Goal: Obtain resource: Download file/media

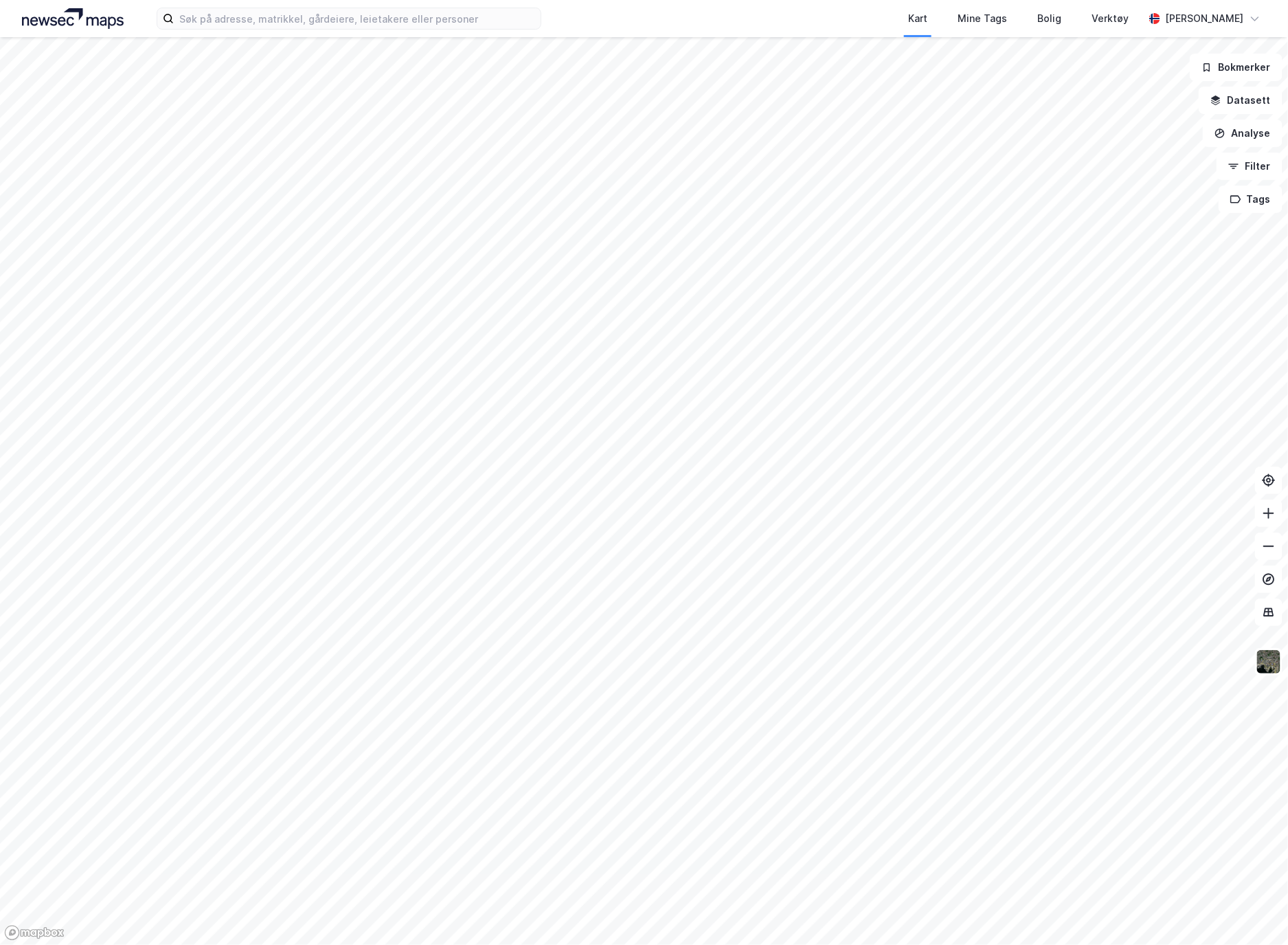
click at [551, 15] on div "Kart Mine Tags Bolig Verktøy [PERSON_NAME]" at bounding box center [644, 18] width 1288 height 37
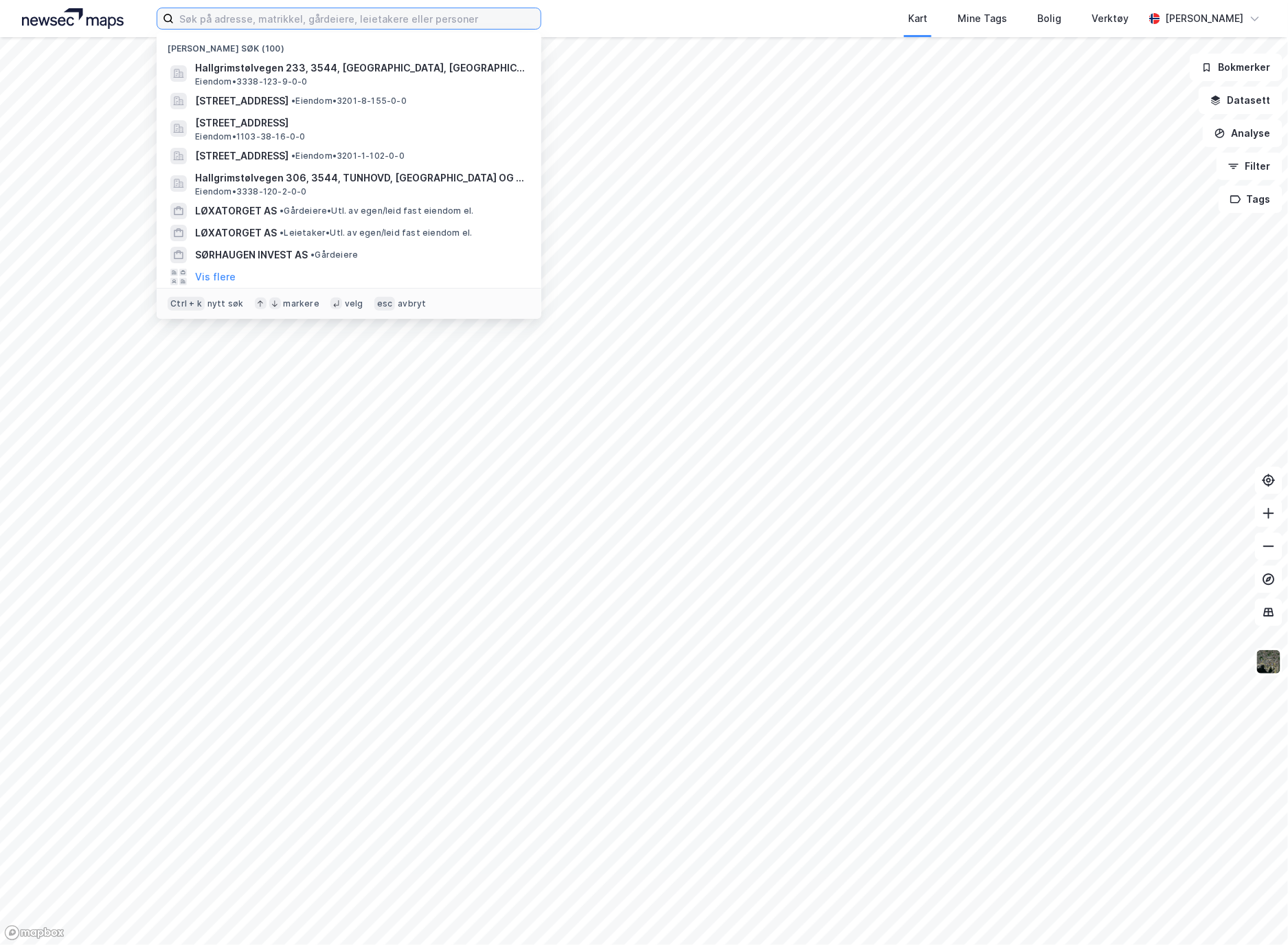
click at [509, 15] on input at bounding box center [356, 19] width 367 height 21
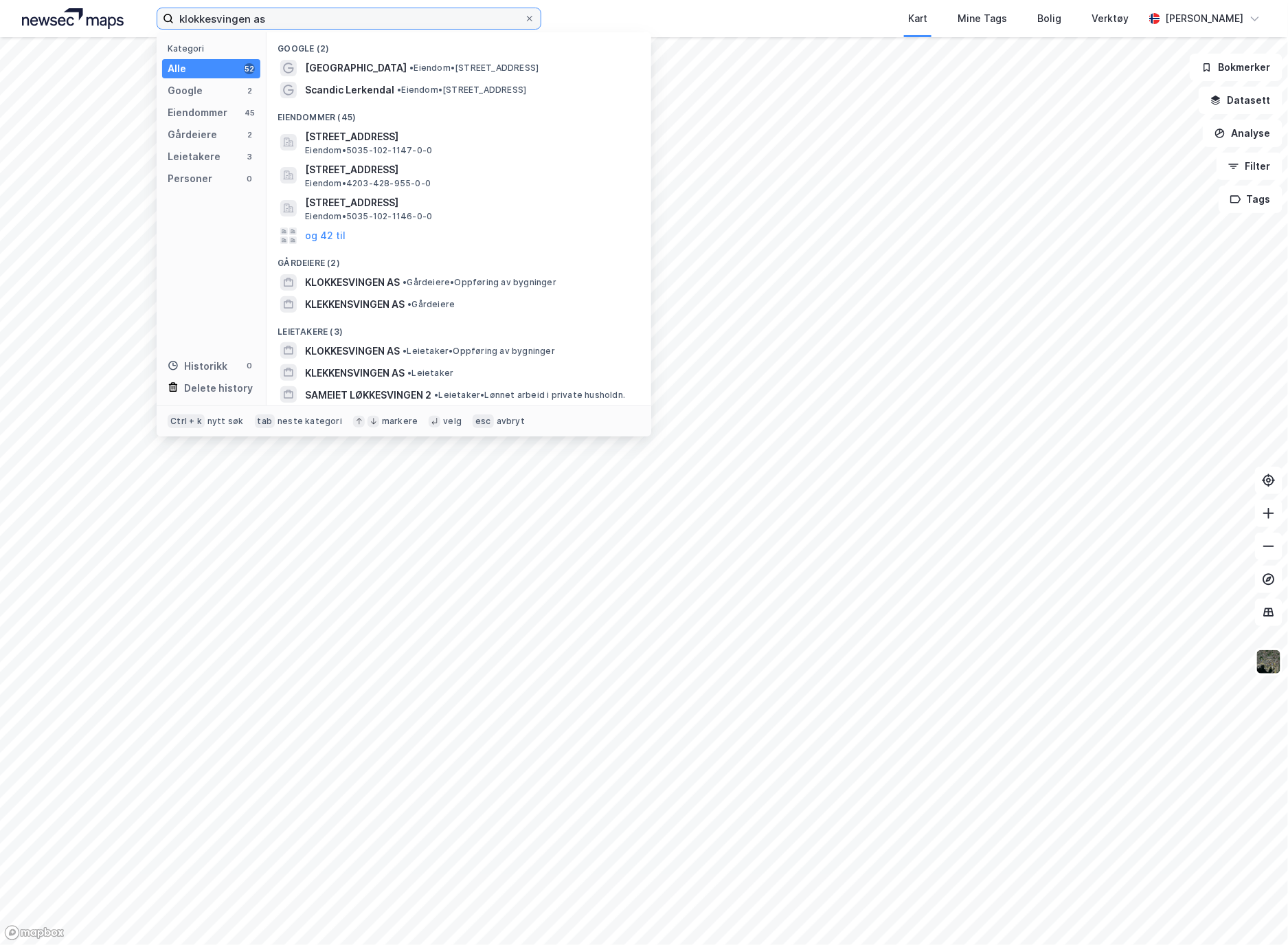
type input "klokkesvingen as"
click at [348, 289] on span "KLOKKESVINGEN AS" at bounding box center [353, 282] width 95 height 16
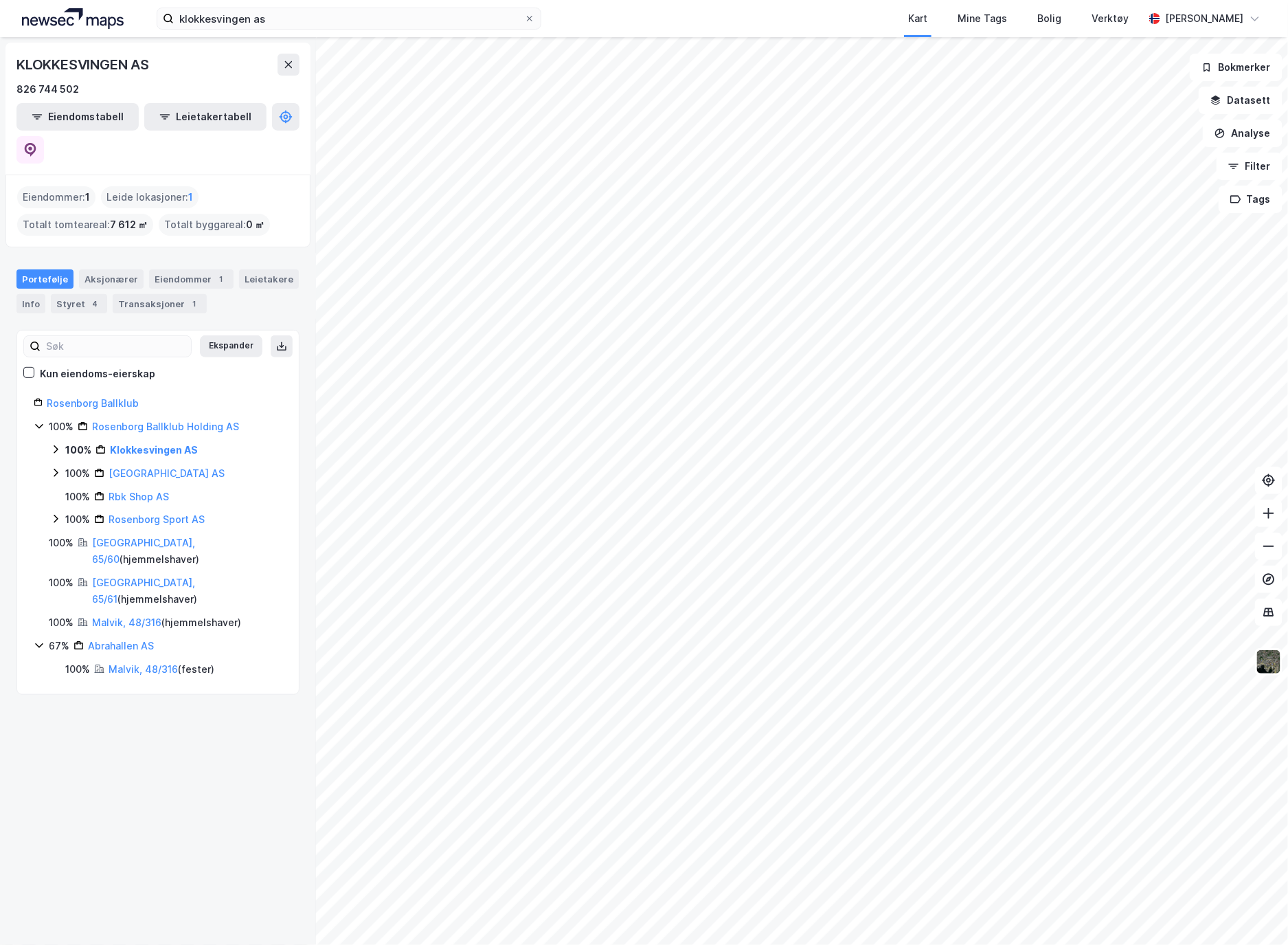
click at [53, 444] on icon at bounding box center [56, 449] width 11 height 11
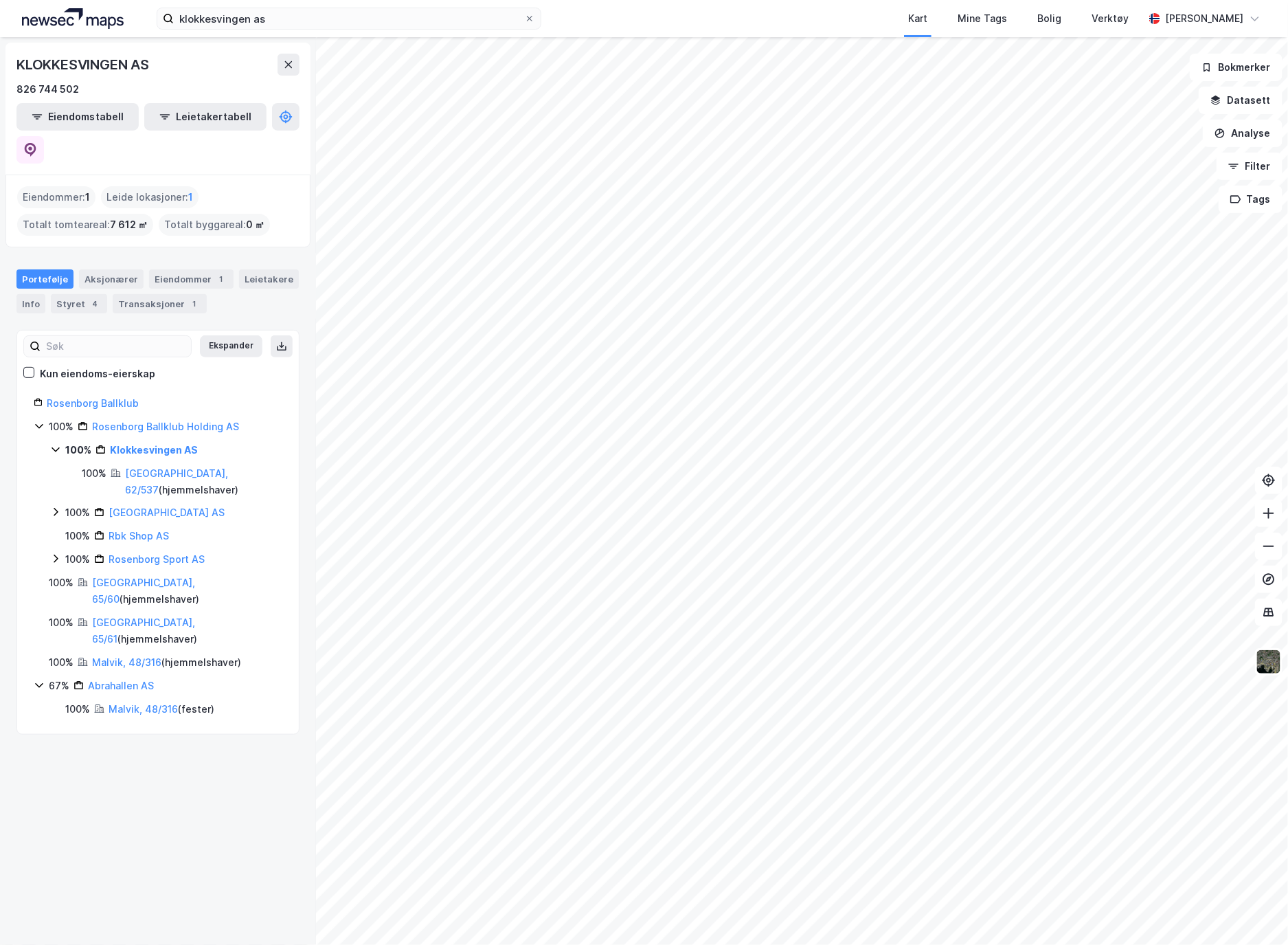
click at [229, 504] on div "100% [GEOGRAPHIC_DATA] AS" at bounding box center [173, 512] width 217 height 16
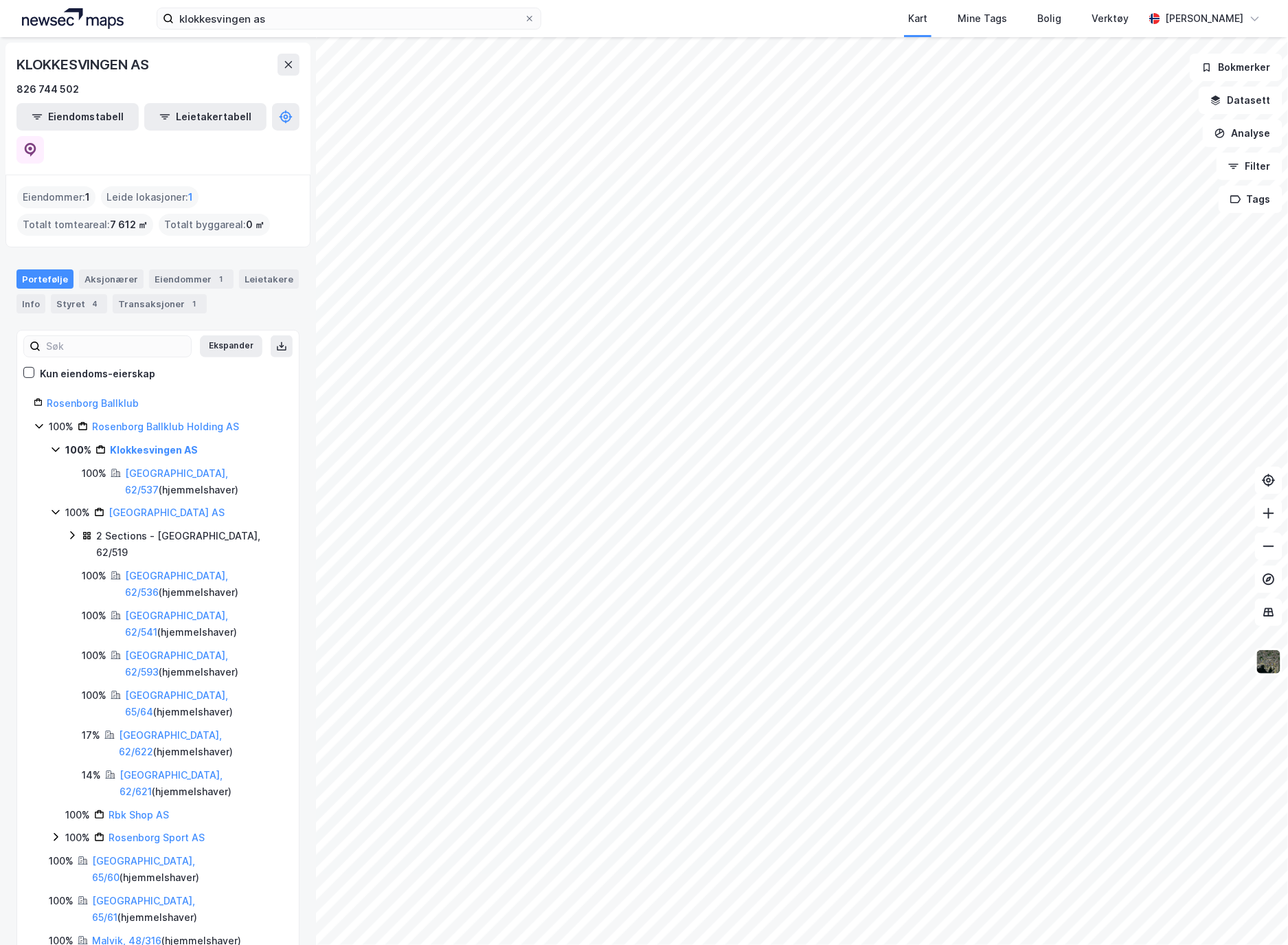
click at [66, 530] on icon at bounding box center [72, 536] width 11 height 11
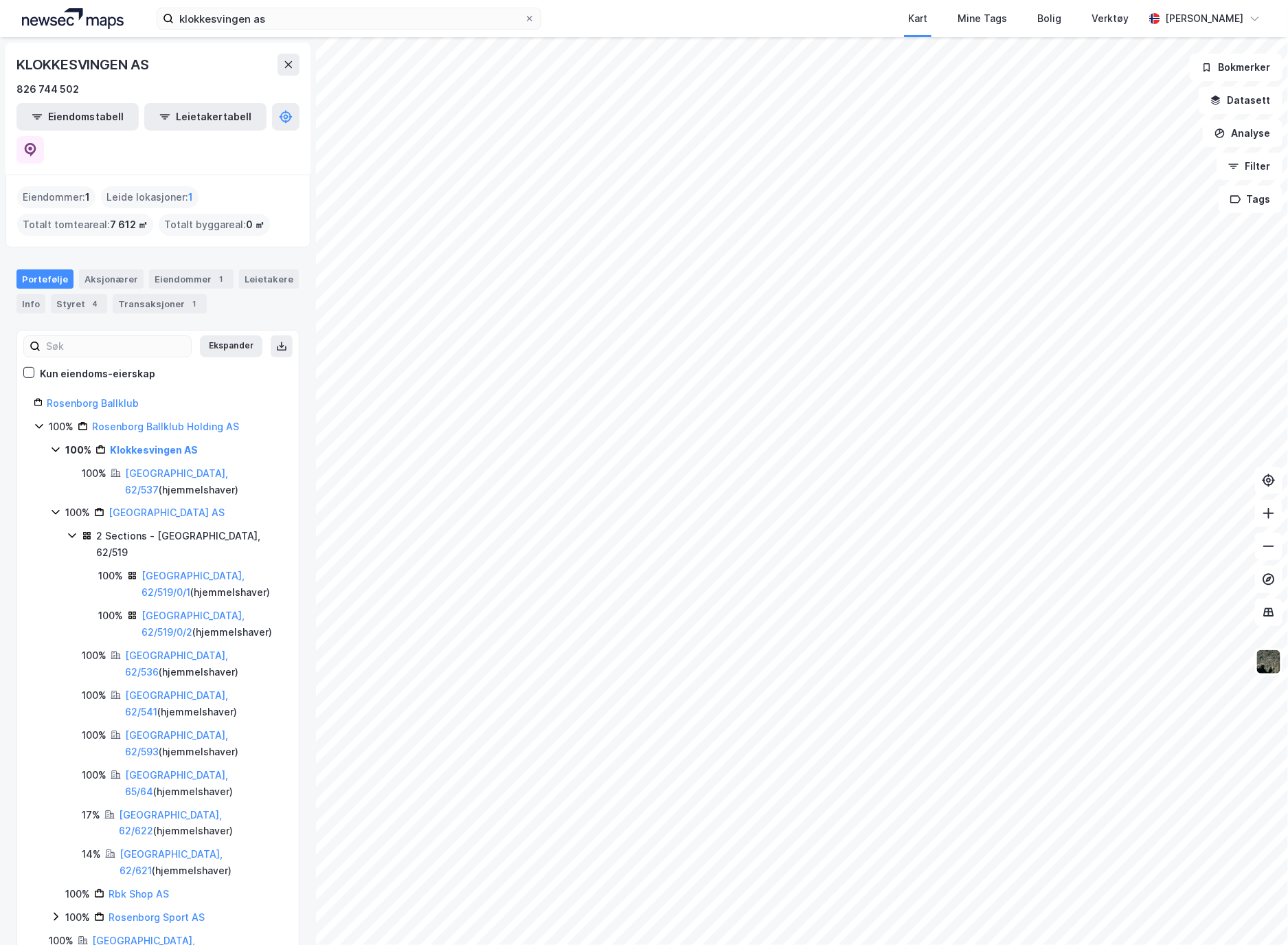
click at [66, 530] on icon at bounding box center [72, 536] width 11 height 11
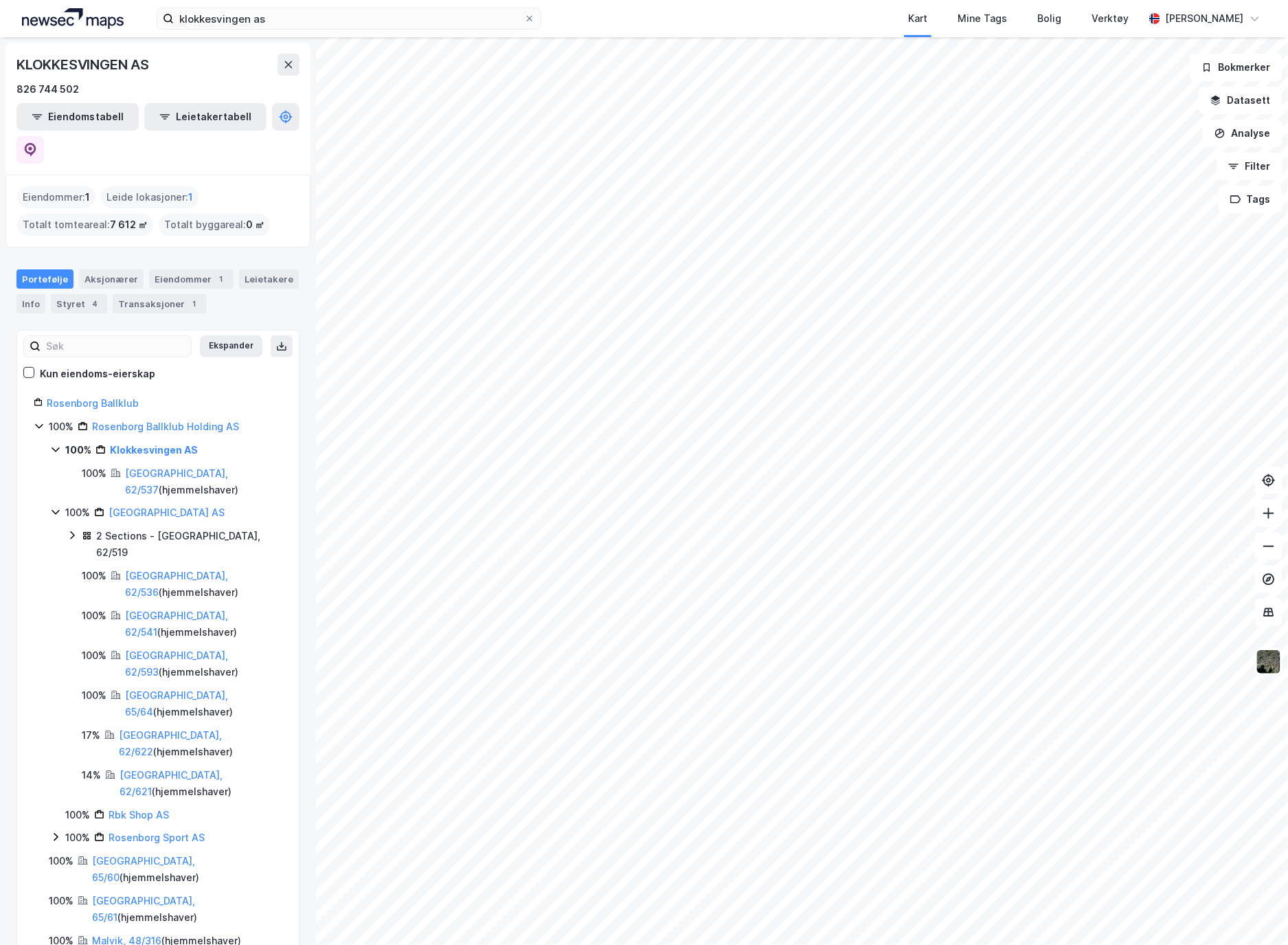
scroll to position [4, 0]
click at [136, 931] on link "Malvik, 48/316" at bounding box center [126, 936] width 69 height 11
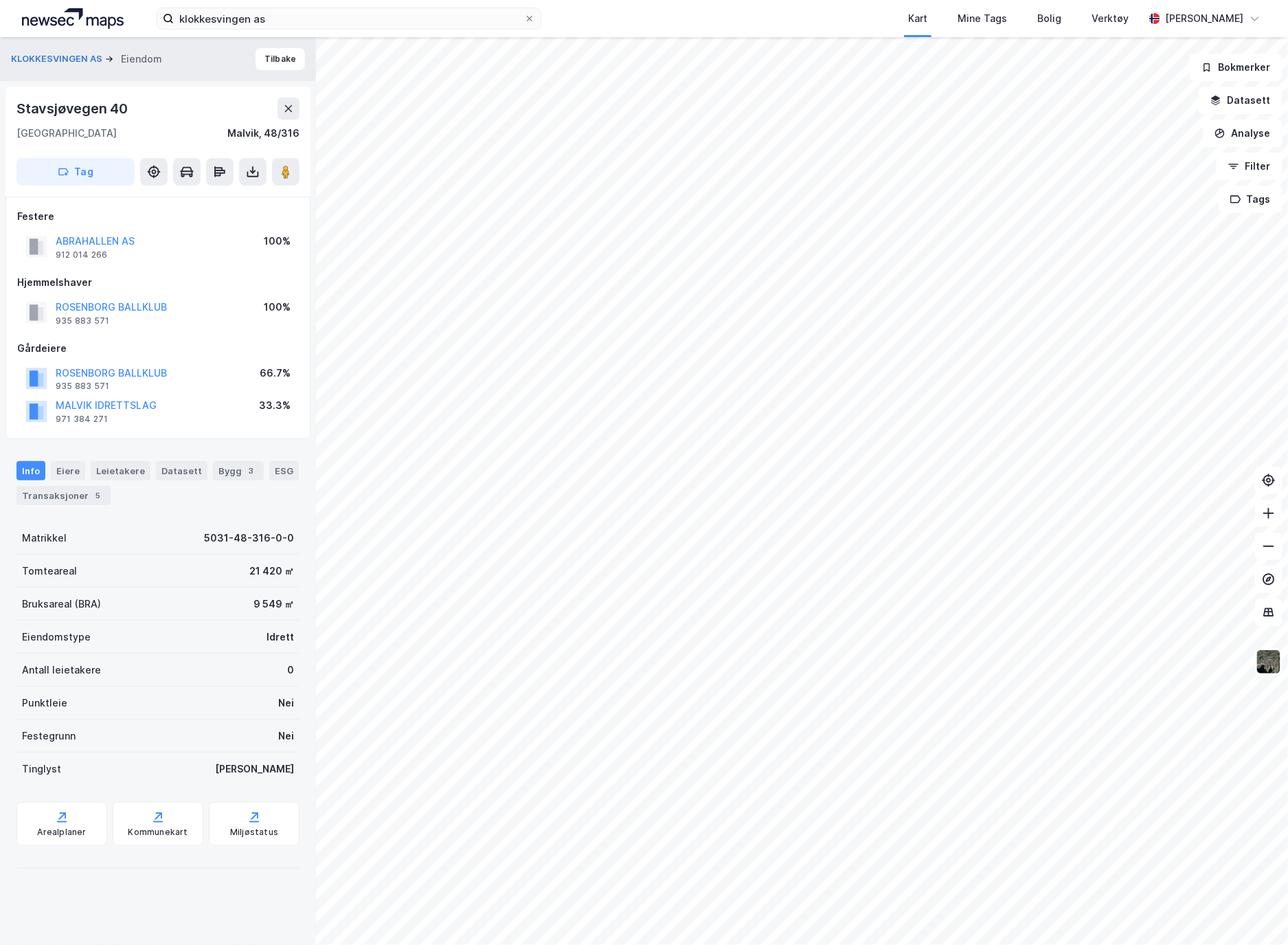
click at [0, 0] on button "ROSENBORG BALLKLUB" at bounding box center [0, 0] width 0 height 0
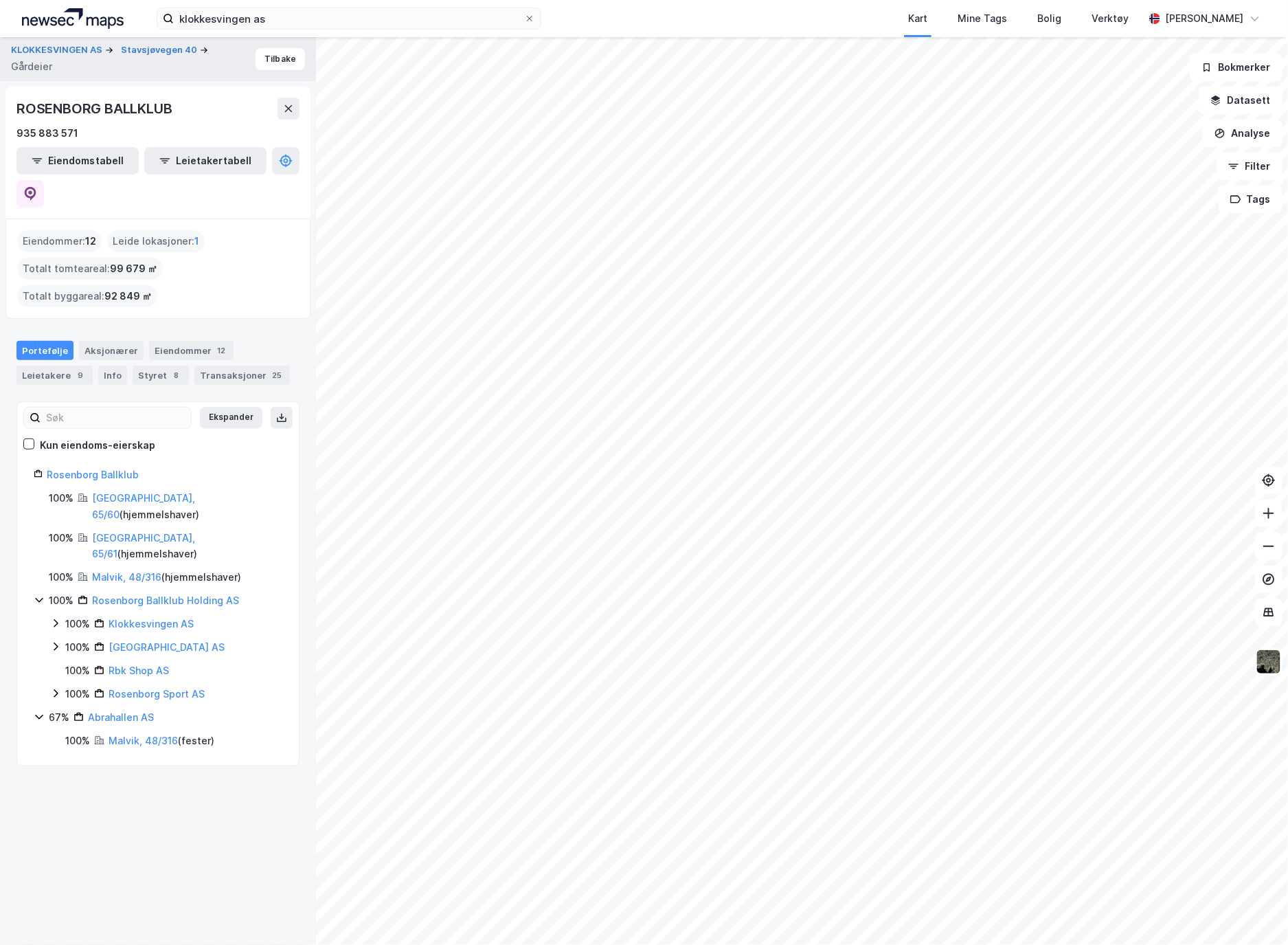
click at [59, 618] on icon at bounding box center [56, 624] width 11 height 11
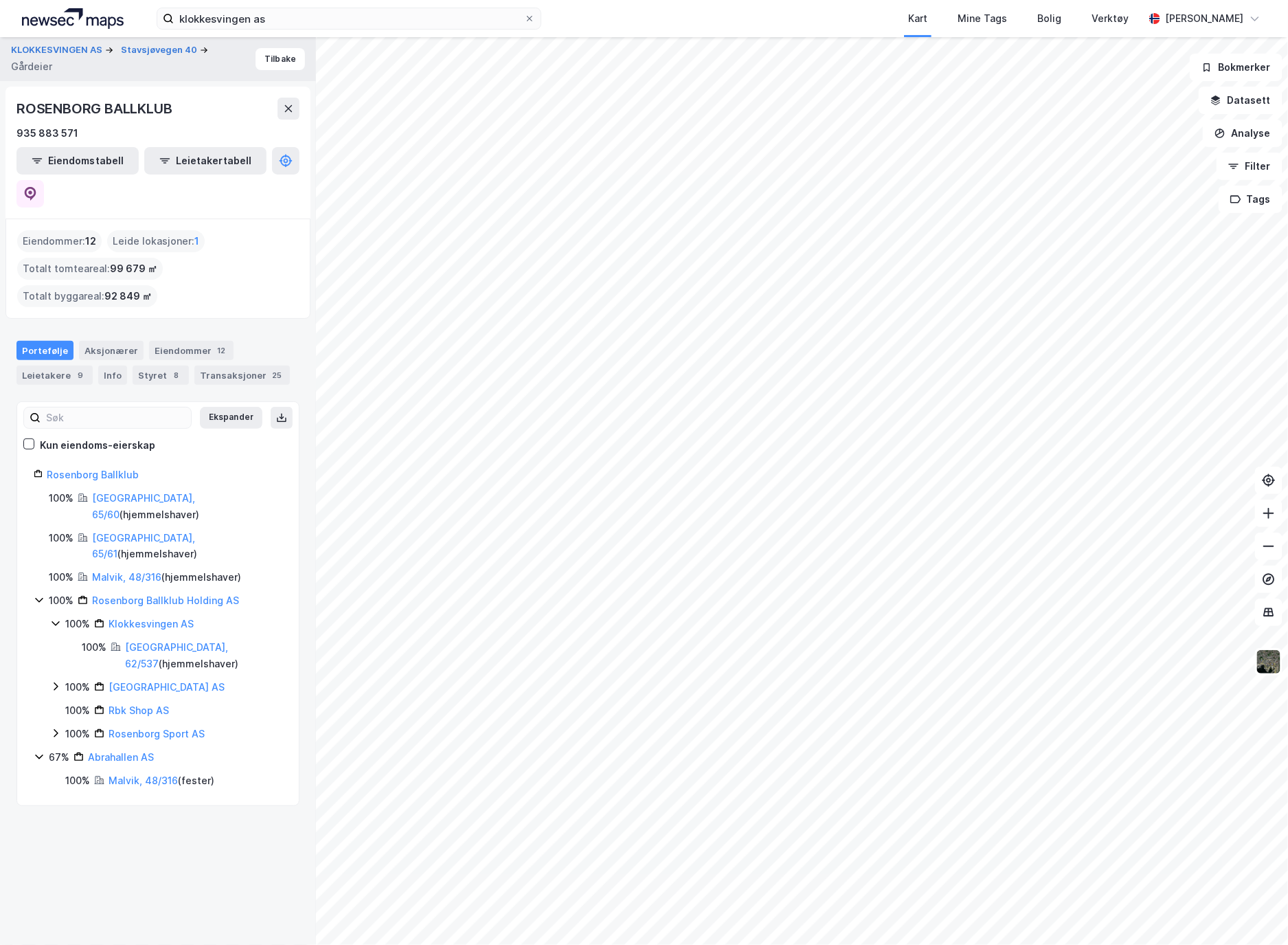
click at [172, 641] on link "[GEOGRAPHIC_DATA], 62/537" at bounding box center [176, 655] width 103 height 28
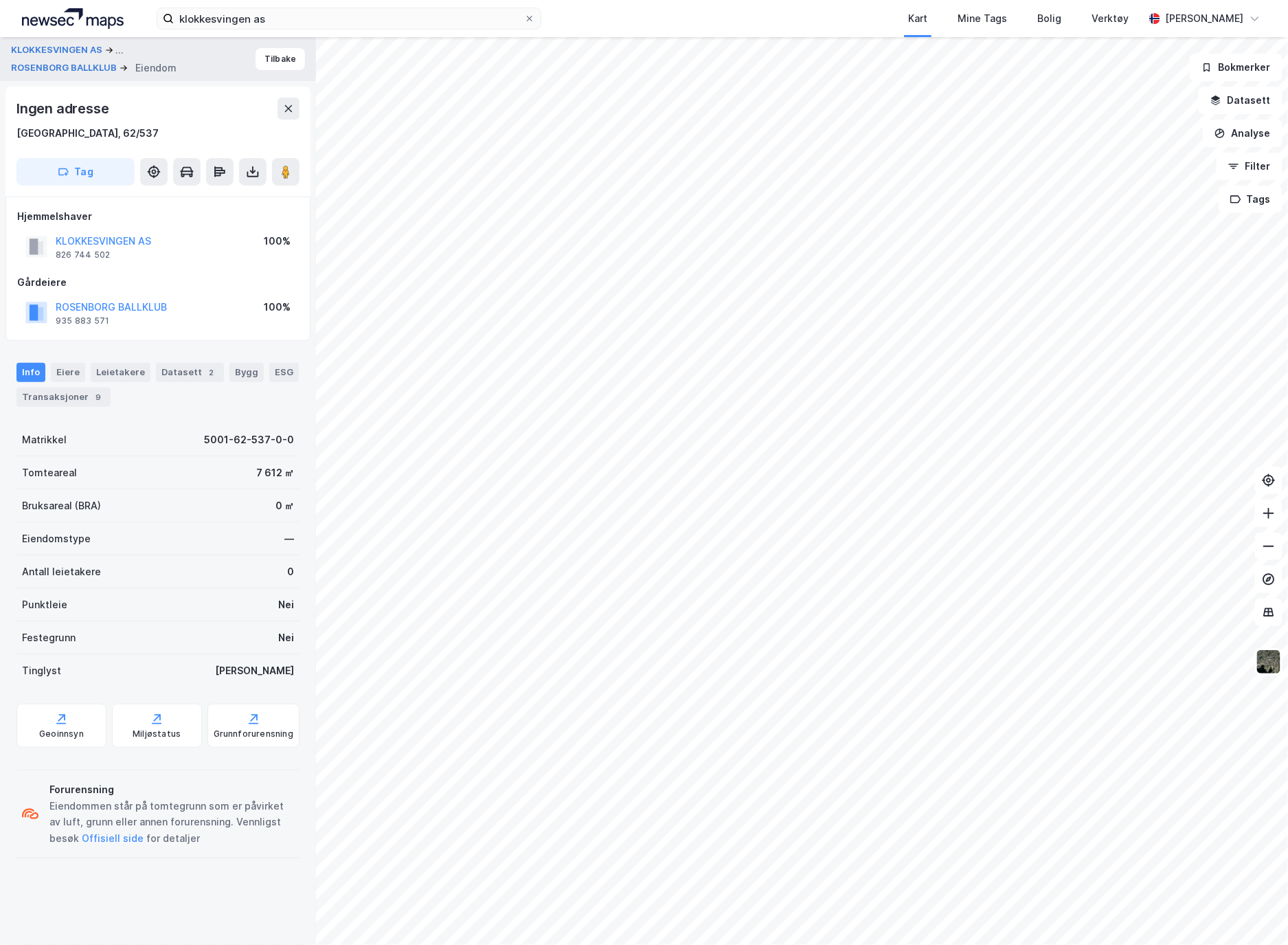
click at [251, 166] on icon at bounding box center [252, 172] width 13 height 13
click at [243, 191] on div "Last ned grunnbok" at bounding box center [193, 199] width 146 height 22
